Goal: Task Accomplishment & Management: Complete application form

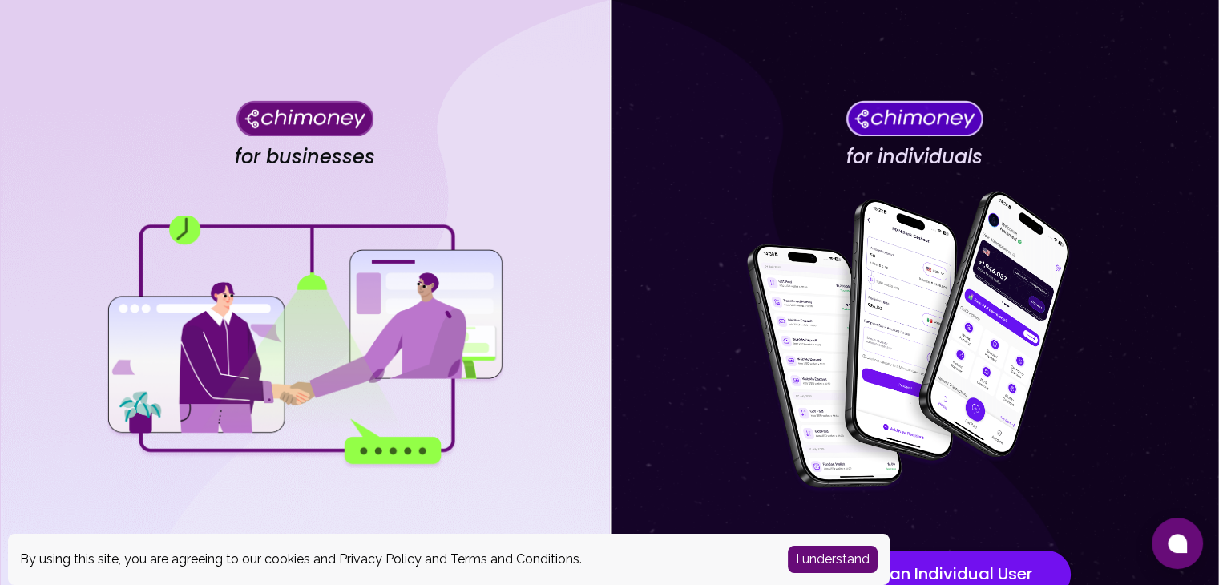
click at [277, 112] on img at bounding box center [304, 118] width 137 height 36
click at [353, 480] on div at bounding box center [304, 342] width 401 height 321
click at [353, 364] on img at bounding box center [304, 342] width 401 height 252
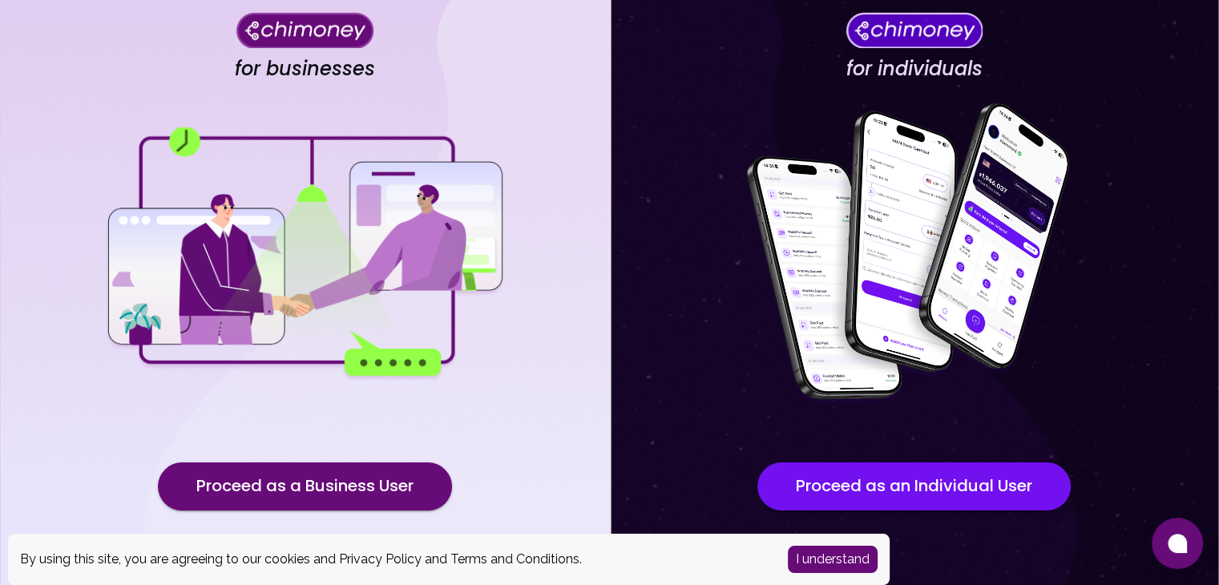
scroll to position [139, 0]
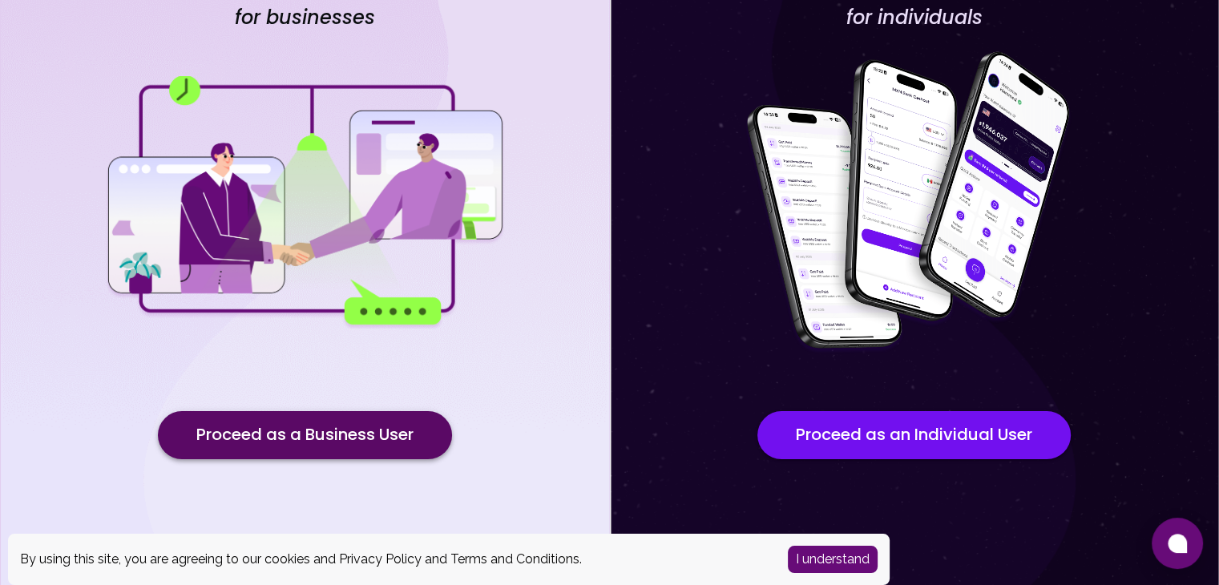
click at [369, 427] on button "Proceed as a Business User" at bounding box center [305, 435] width 294 height 48
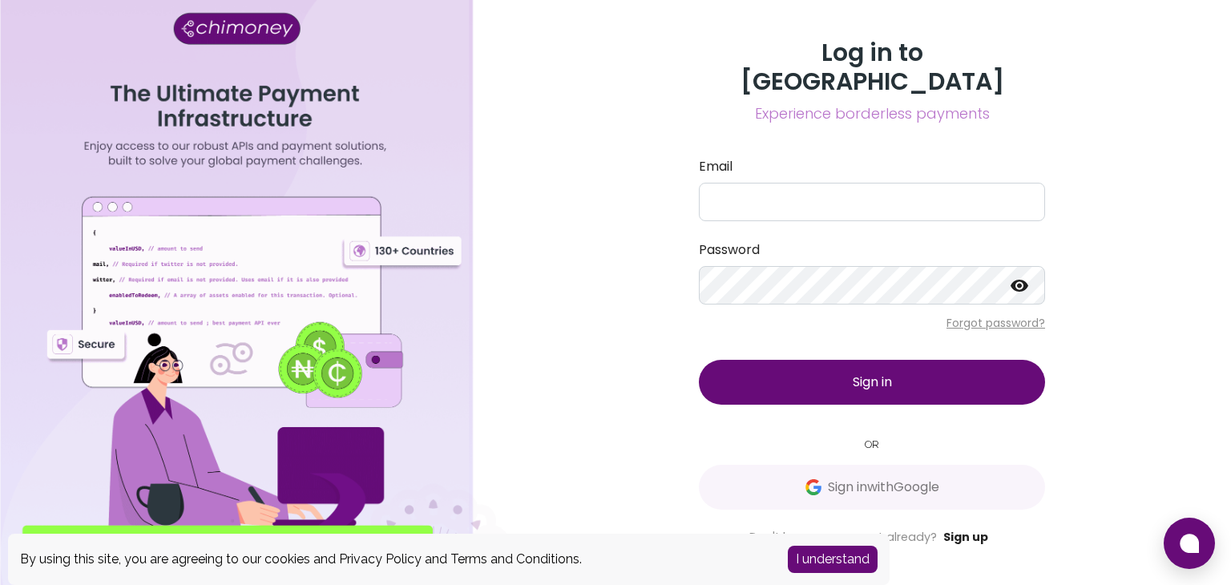
click at [972, 529] on link "Sign up" at bounding box center [965, 537] width 45 height 16
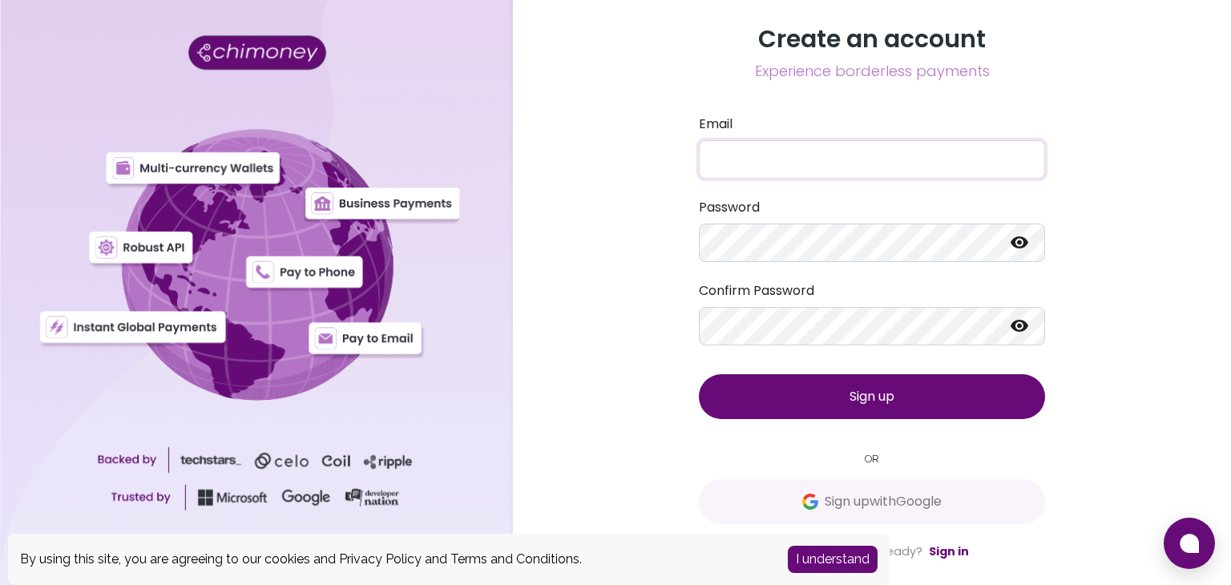
click at [757, 142] on input "Email" at bounding box center [872, 159] width 346 height 38
type input "[PERSON_NAME][EMAIL_ADDRESS][DOMAIN_NAME]"
click at [699, 374] on button "Sign up" at bounding box center [872, 396] width 346 height 45
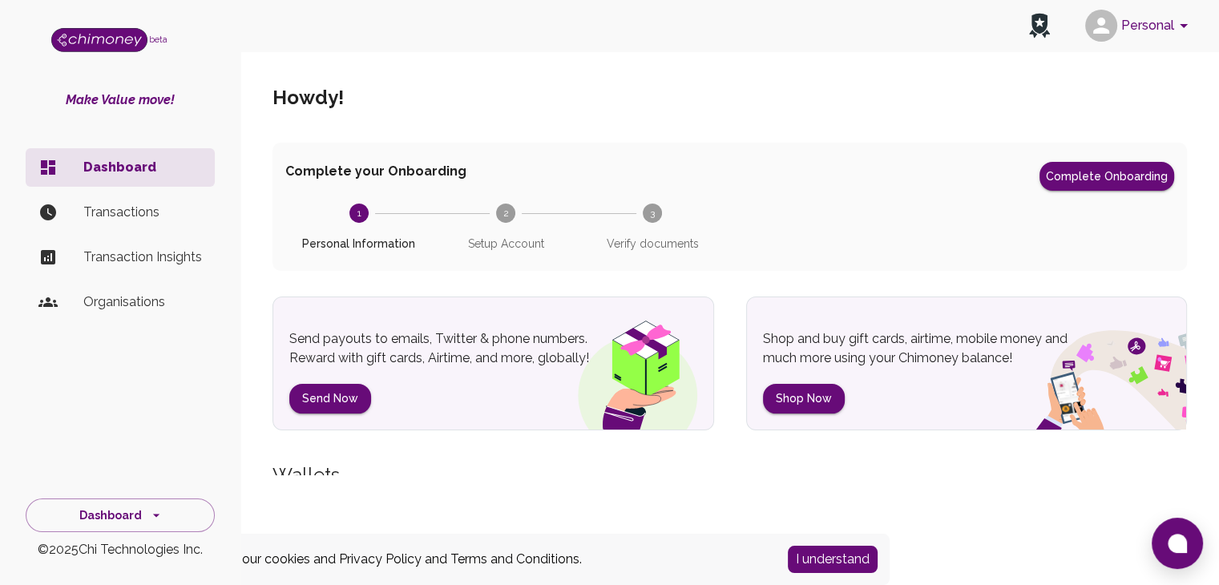
click at [566, 34] on div "Personal" at bounding box center [729, 25] width 979 height 51
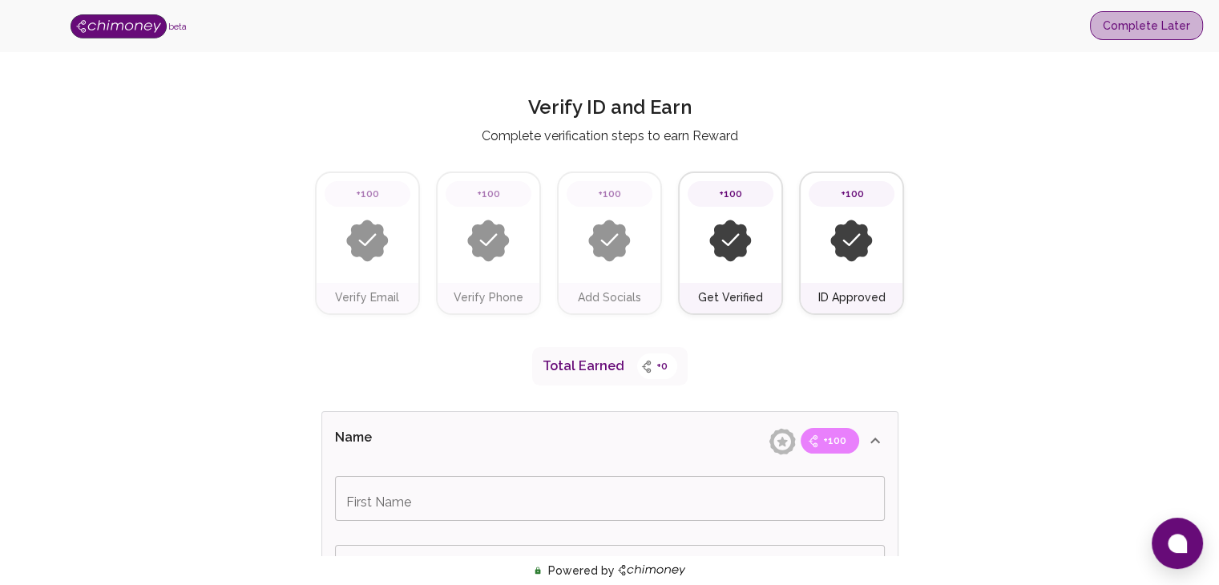
click at [1161, 22] on button "Complete Later" at bounding box center [1146, 26] width 113 height 30
